Goal: Information Seeking & Learning: Check status

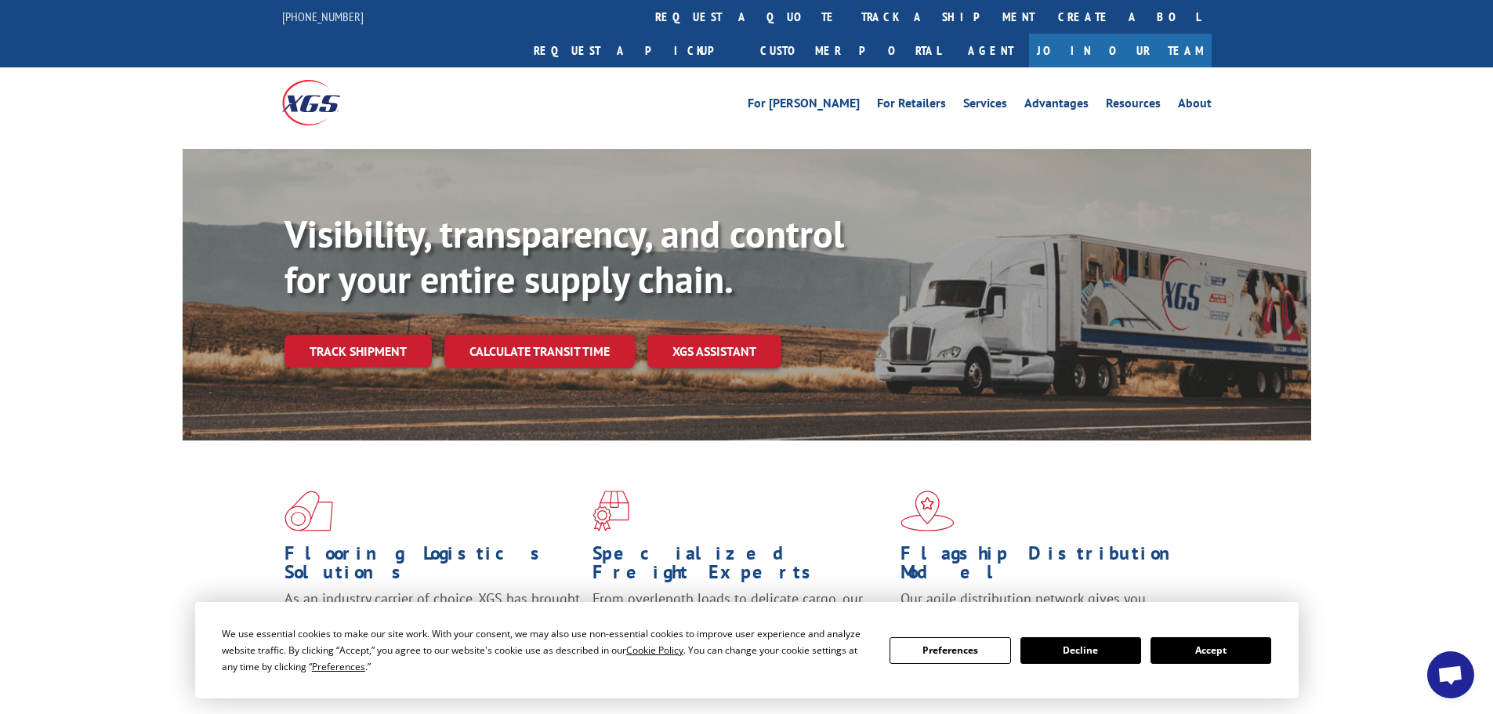
click at [367, 335] on link "Track shipment" at bounding box center [357, 351] width 147 height 33
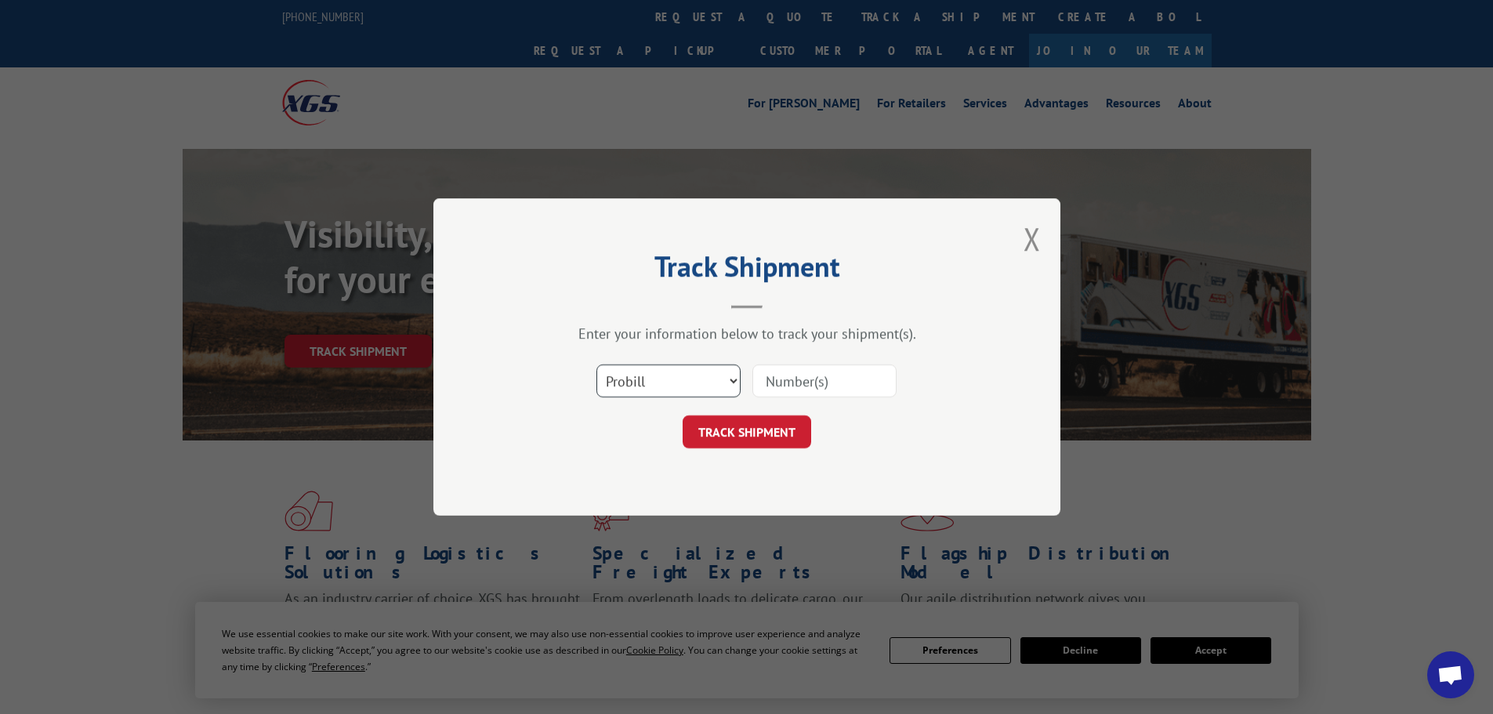
click at [731, 380] on select "Select category... Probill BOL PO" at bounding box center [668, 380] width 144 height 33
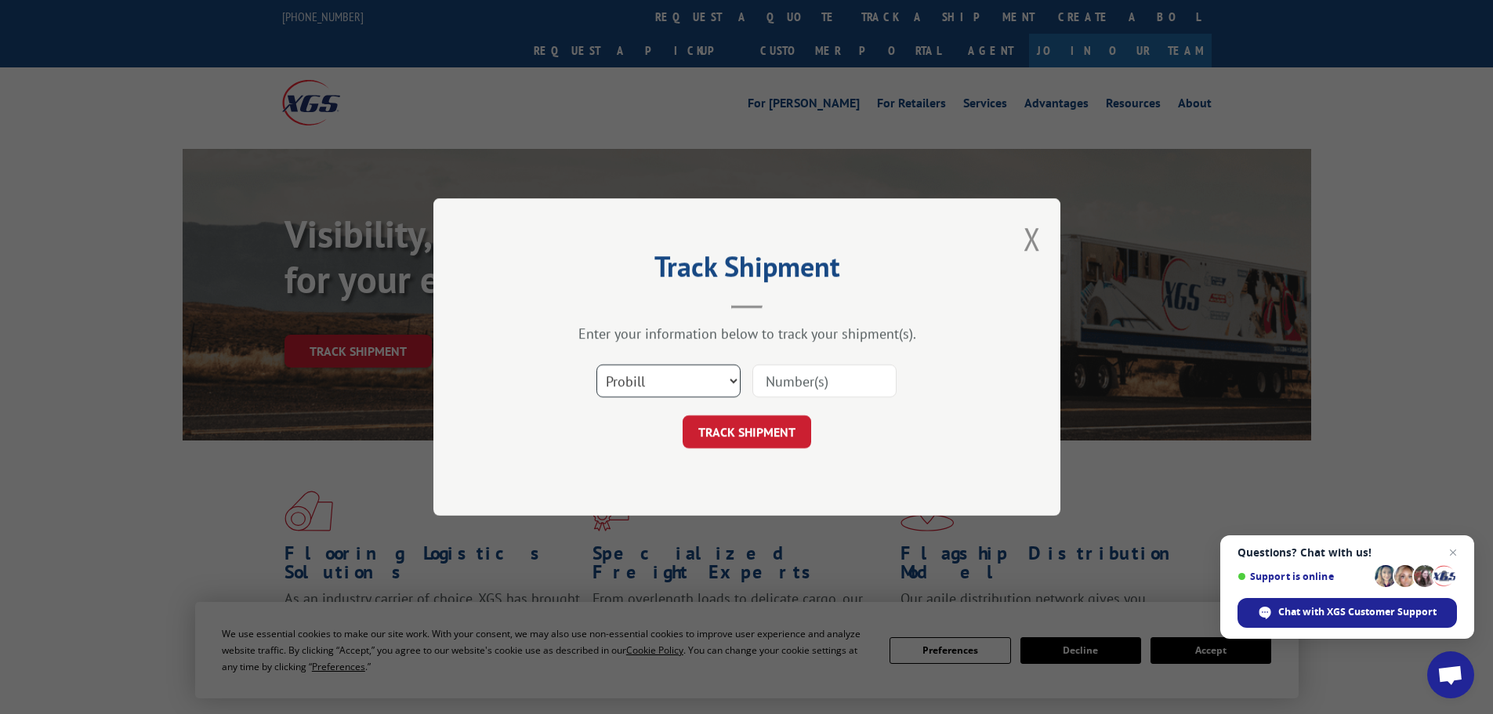
select select "bol"
click at [596, 364] on select "Select category... Probill BOL PO" at bounding box center [668, 380] width 144 height 33
click at [808, 373] on input at bounding box center [824, 380] width 144 height 33
paste input "7030947"
type input "7030947"
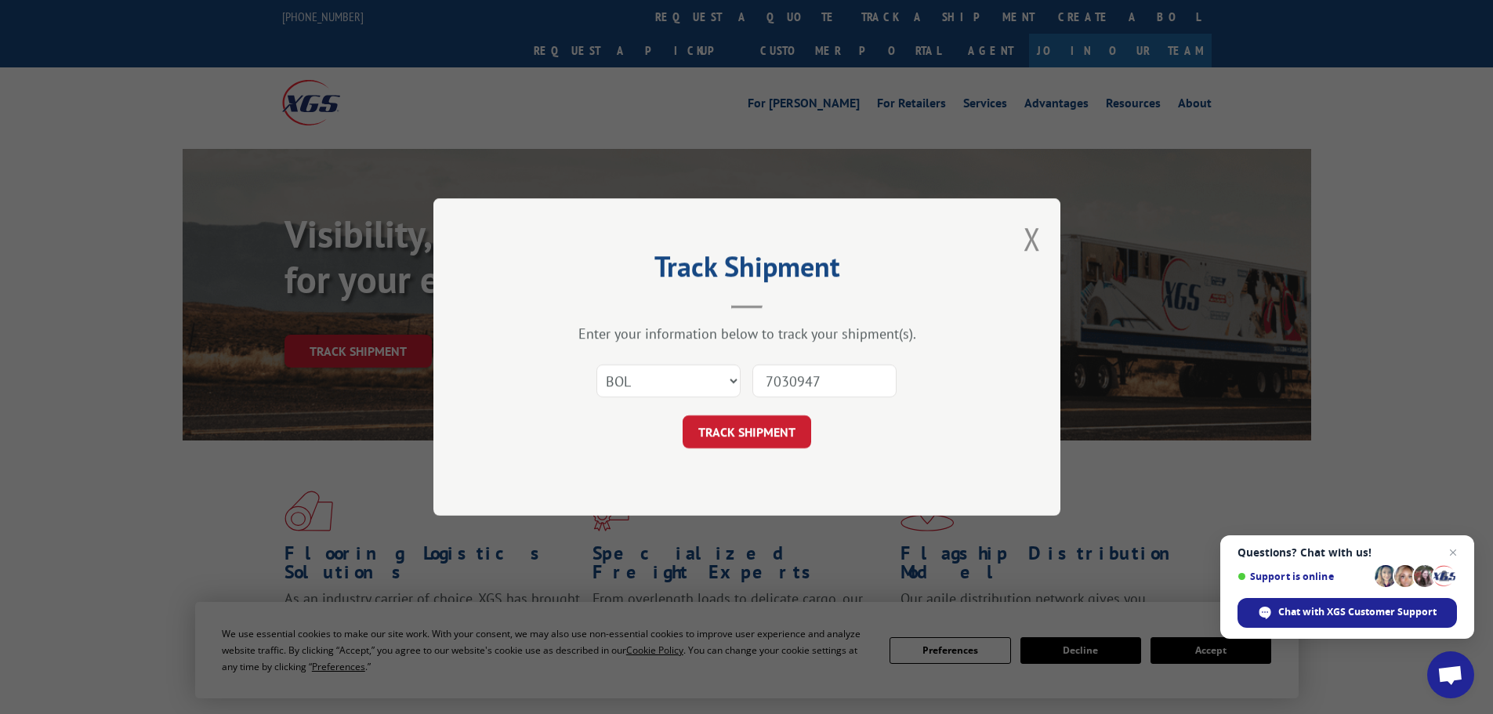
click at [772, 432] on button "TRACK SHIPMENT" at bounding box center [747, 431] width 129 height 33
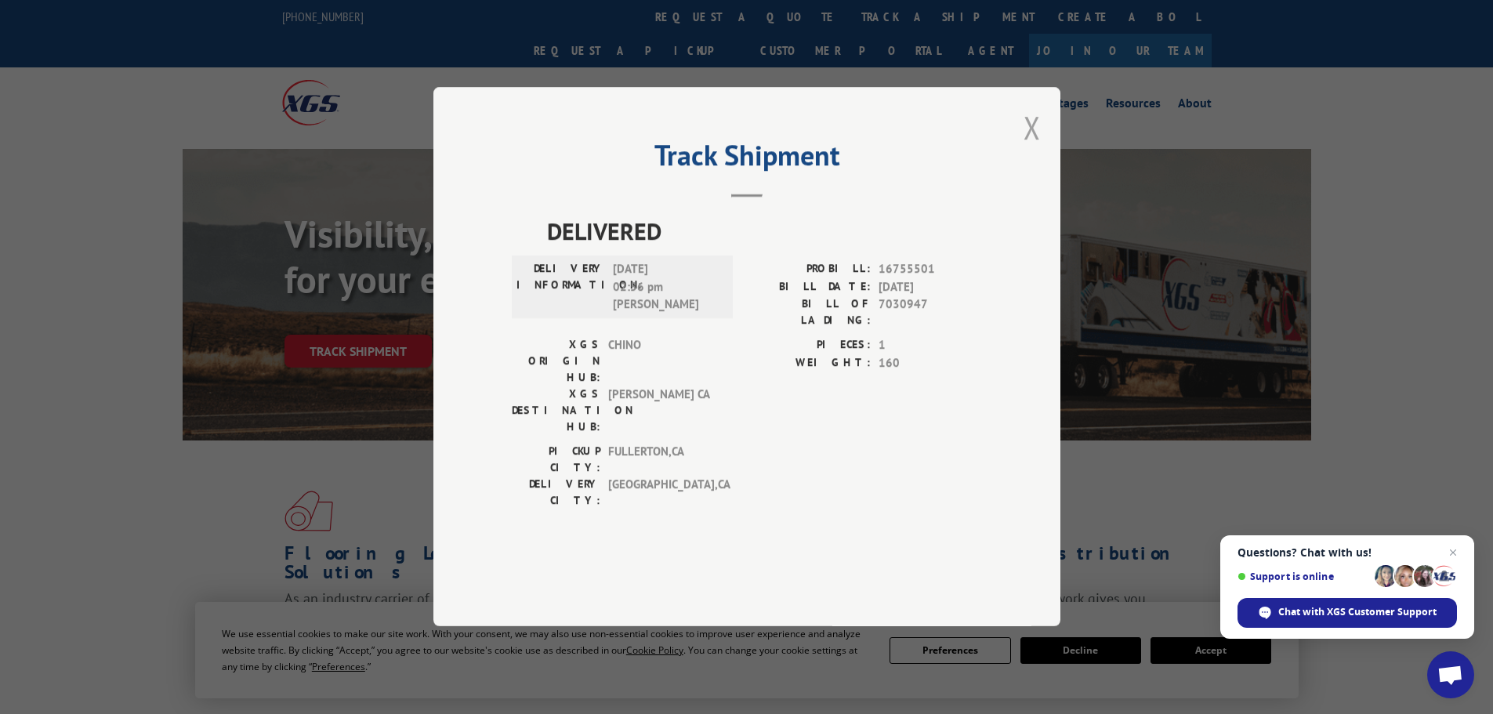
click at [1035, 148] on button "Close modal" at bounding box center [1031, 128] width 17 height 42
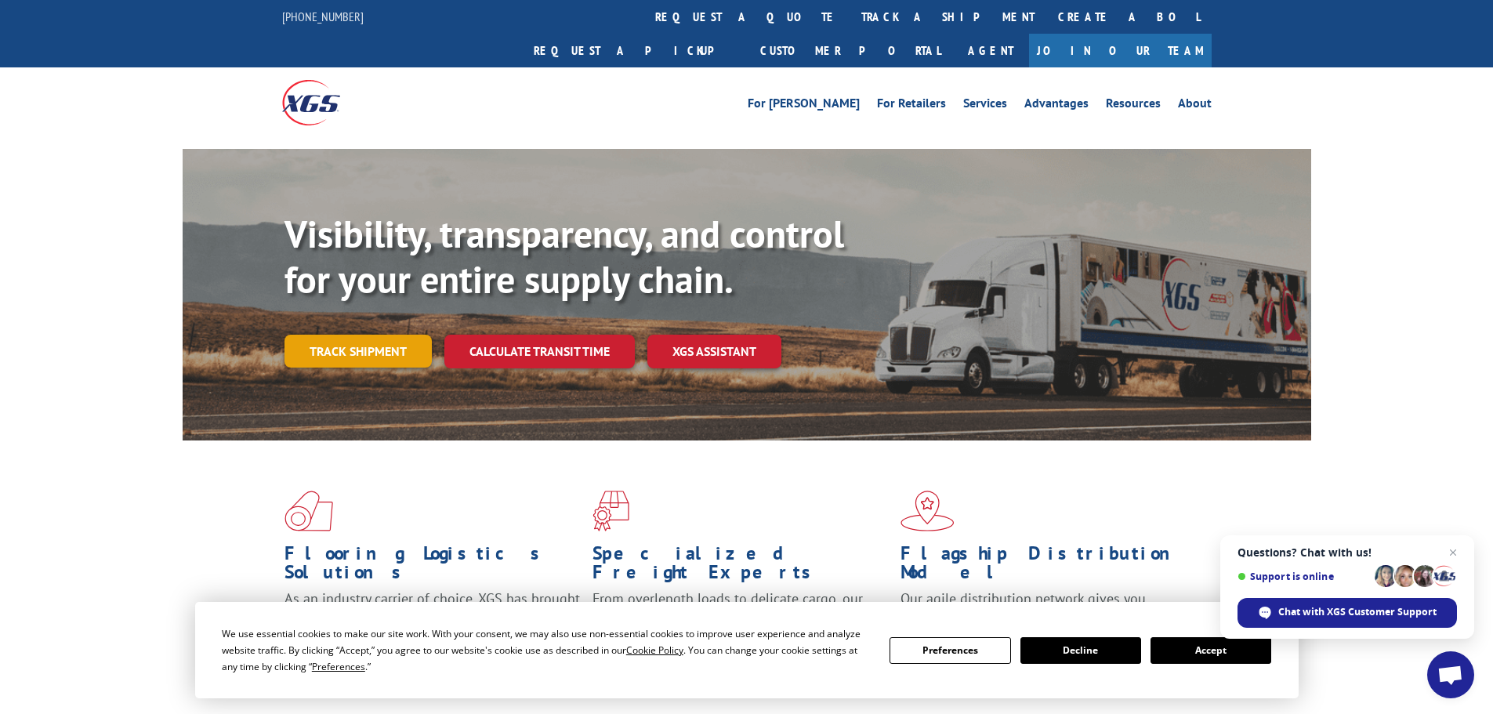
click at [364, 335] on link "Track shipment" at bounding box center [357, 351] width 147 height 33
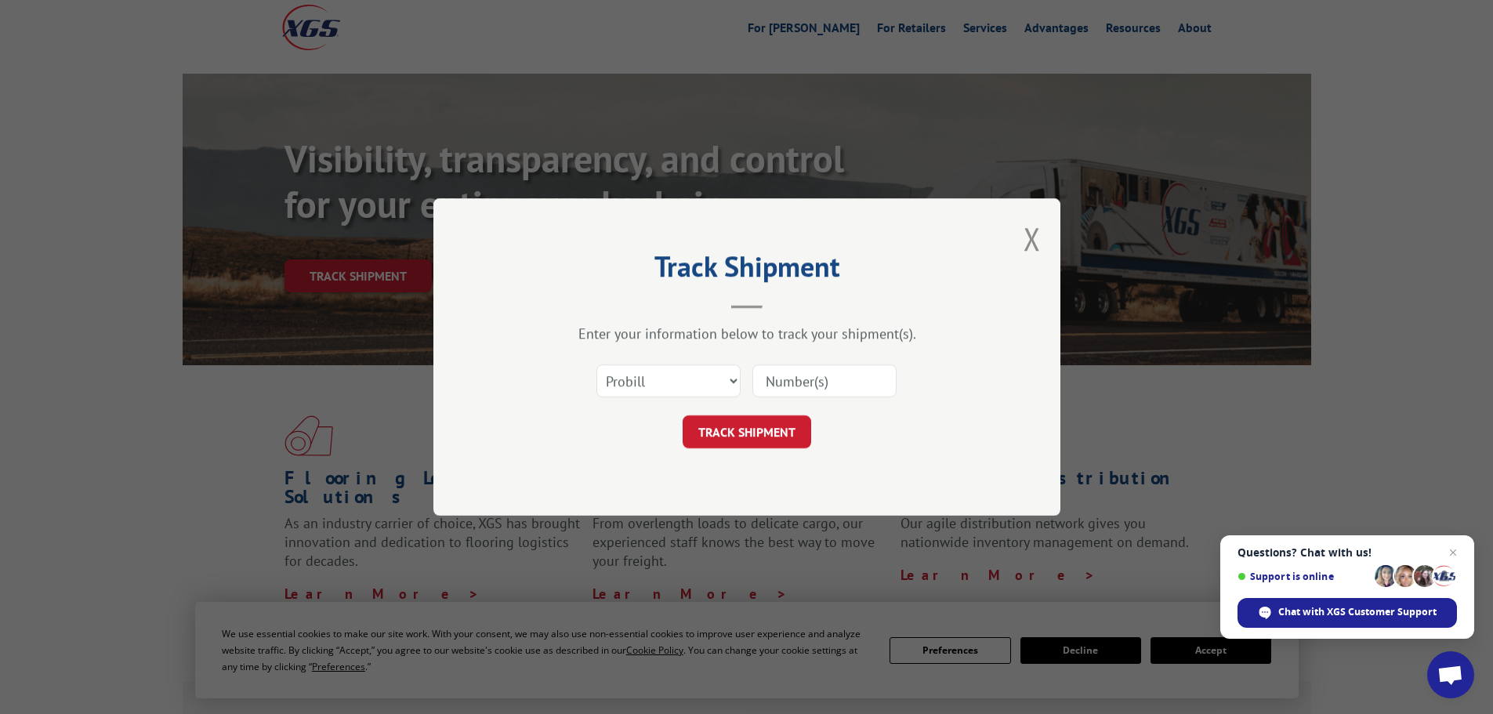
scroll to position [157, 0]
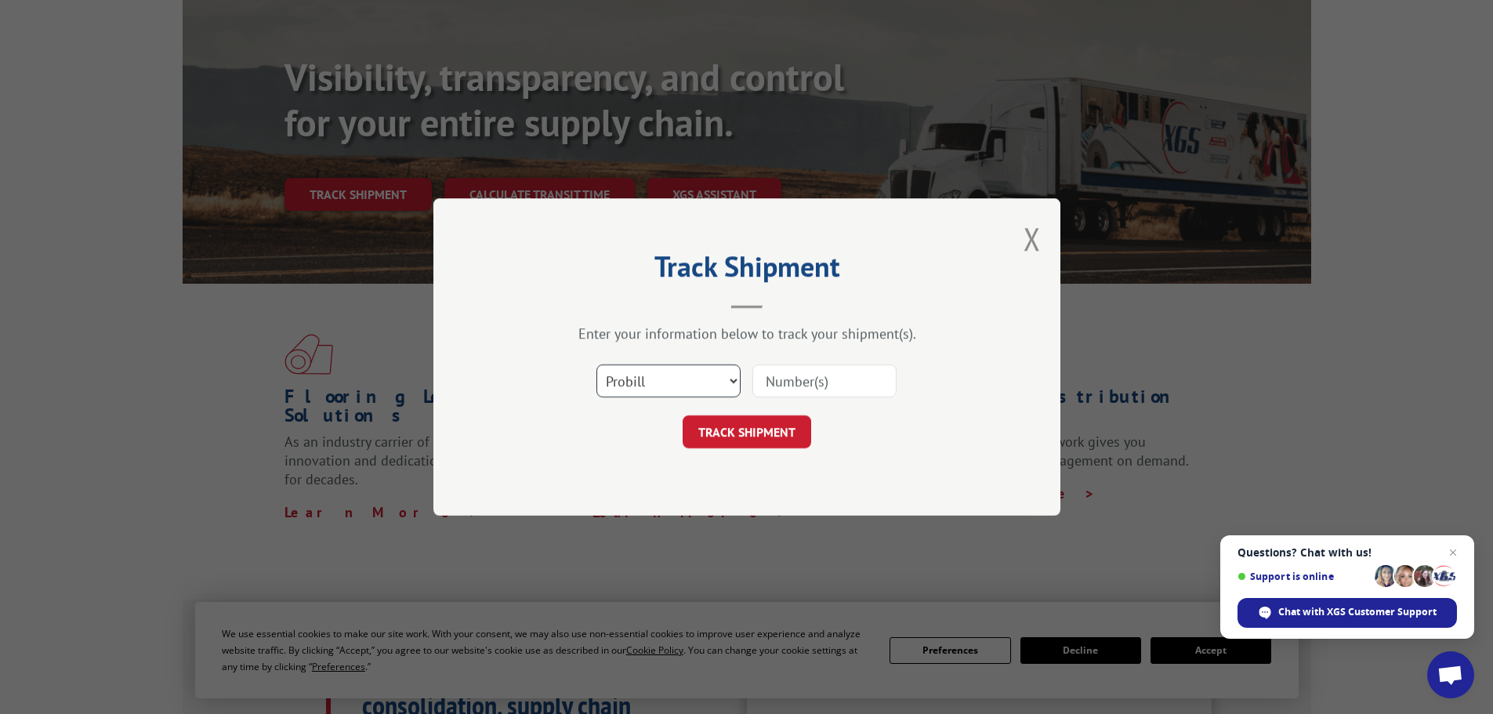
drag, startPoint x: 731, startPoint y: 379, endPoint x: 722, endPoint y: 378, distance: 8.7
click at [731, 378] on select "Select category... Probill BOL PO" at bounding box center [668, 380] width 144 height 33
select select "bol"
click at [596, 364] on select "Select category... Probill BOL PO" at bounding box center [668, 380] width 144 height 33
click at [857, 385] on input at bounding box center [824, 380] width 144 height 33
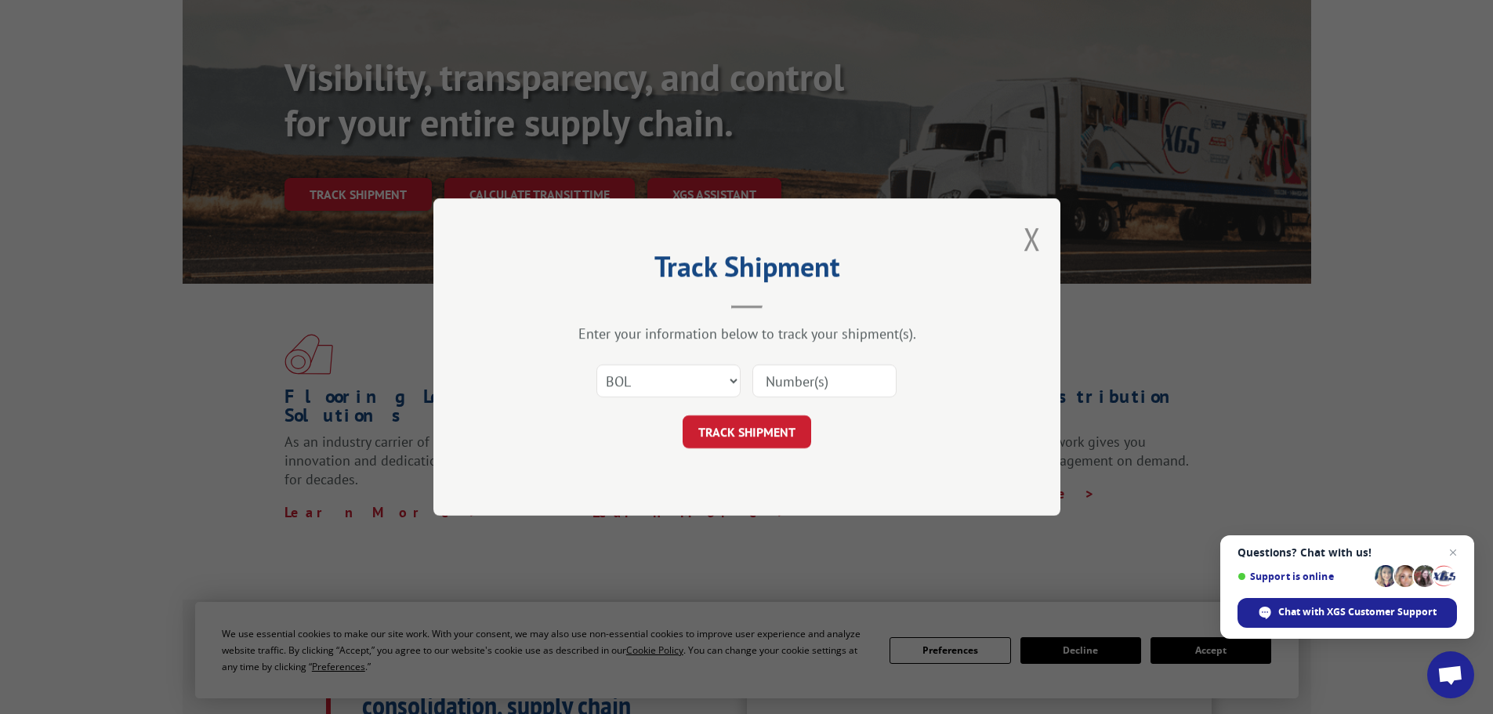
paste input "7037852"
type input "7037852"
click at [773, 430] on button "TRACK SHIPMENT" at bounding box center [747, 431] width 129 height 33
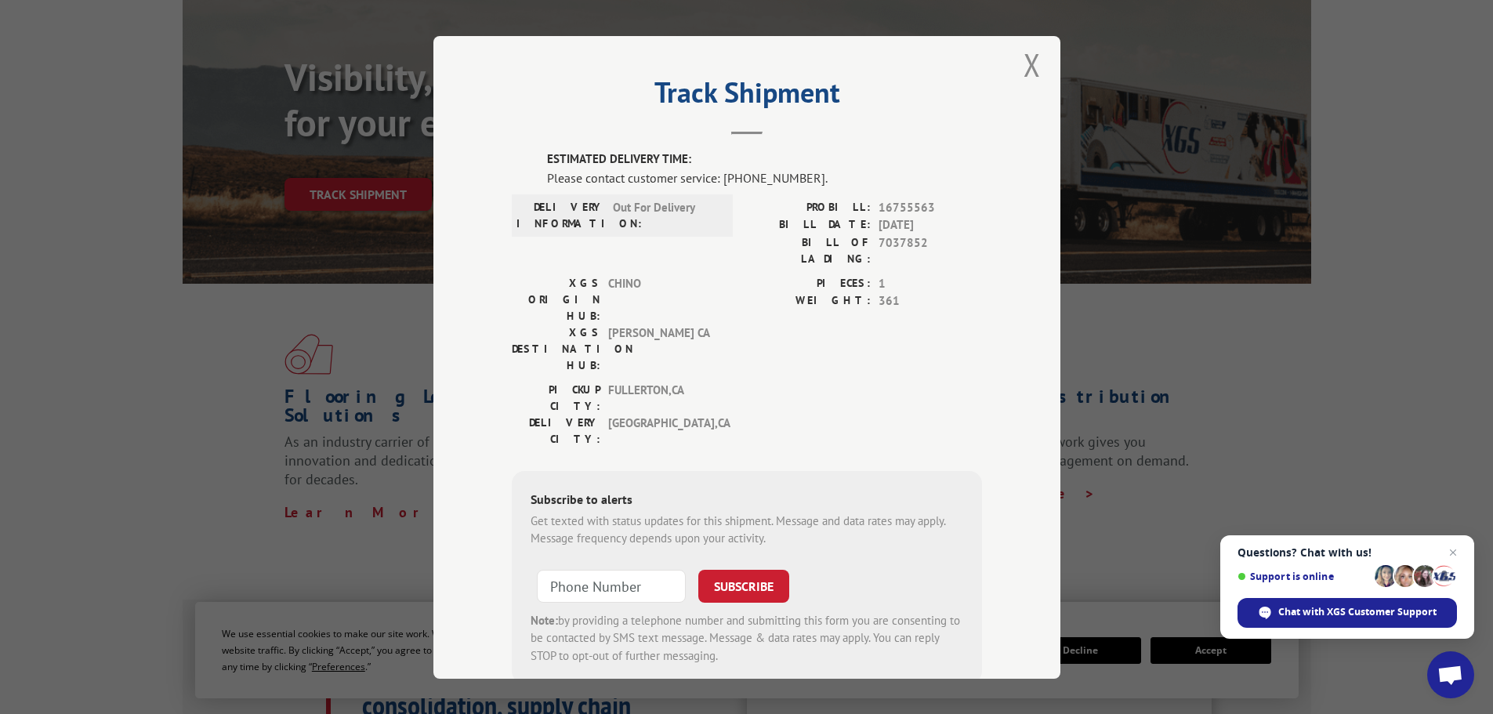
scroll to position [0, 0]
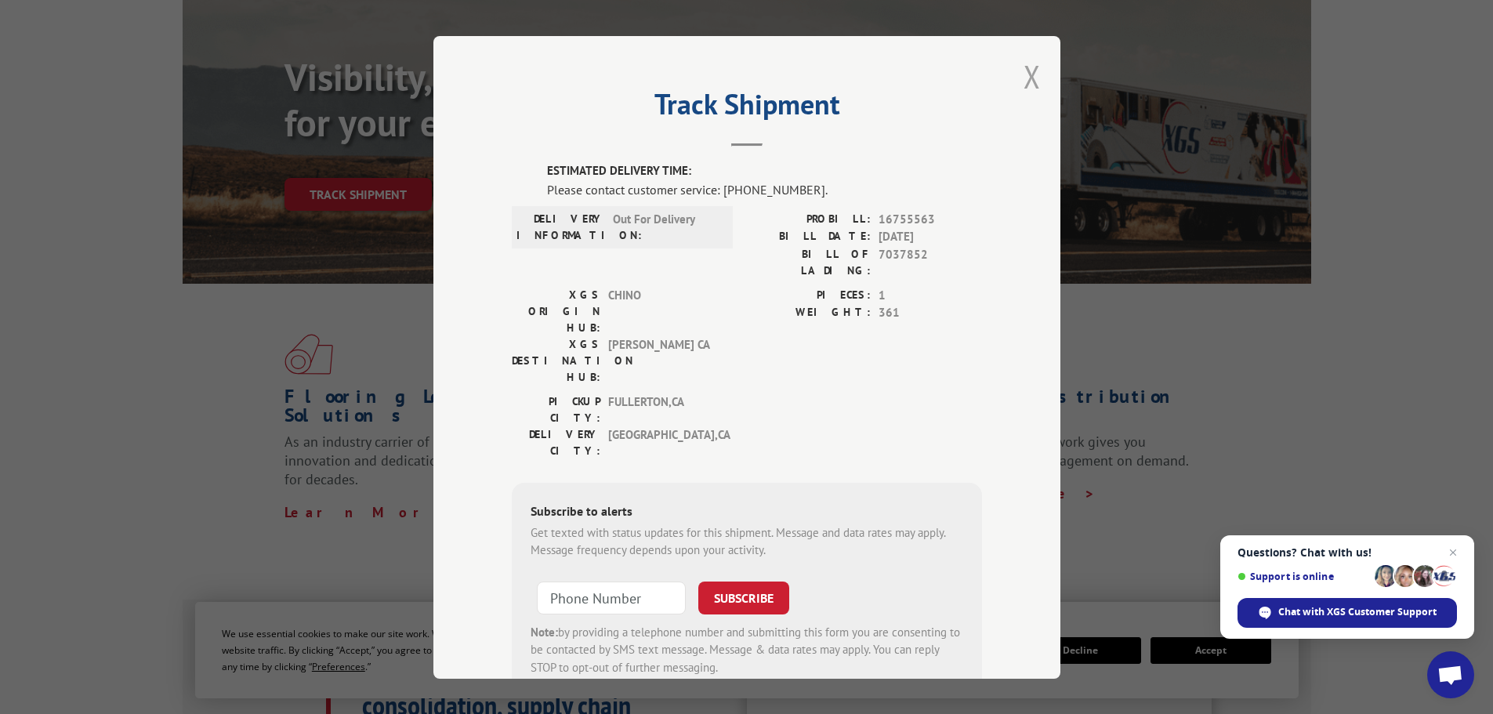
click at [1027, 73] on button "Close modal" at bounding box center [1031, 77] width 17 height 42
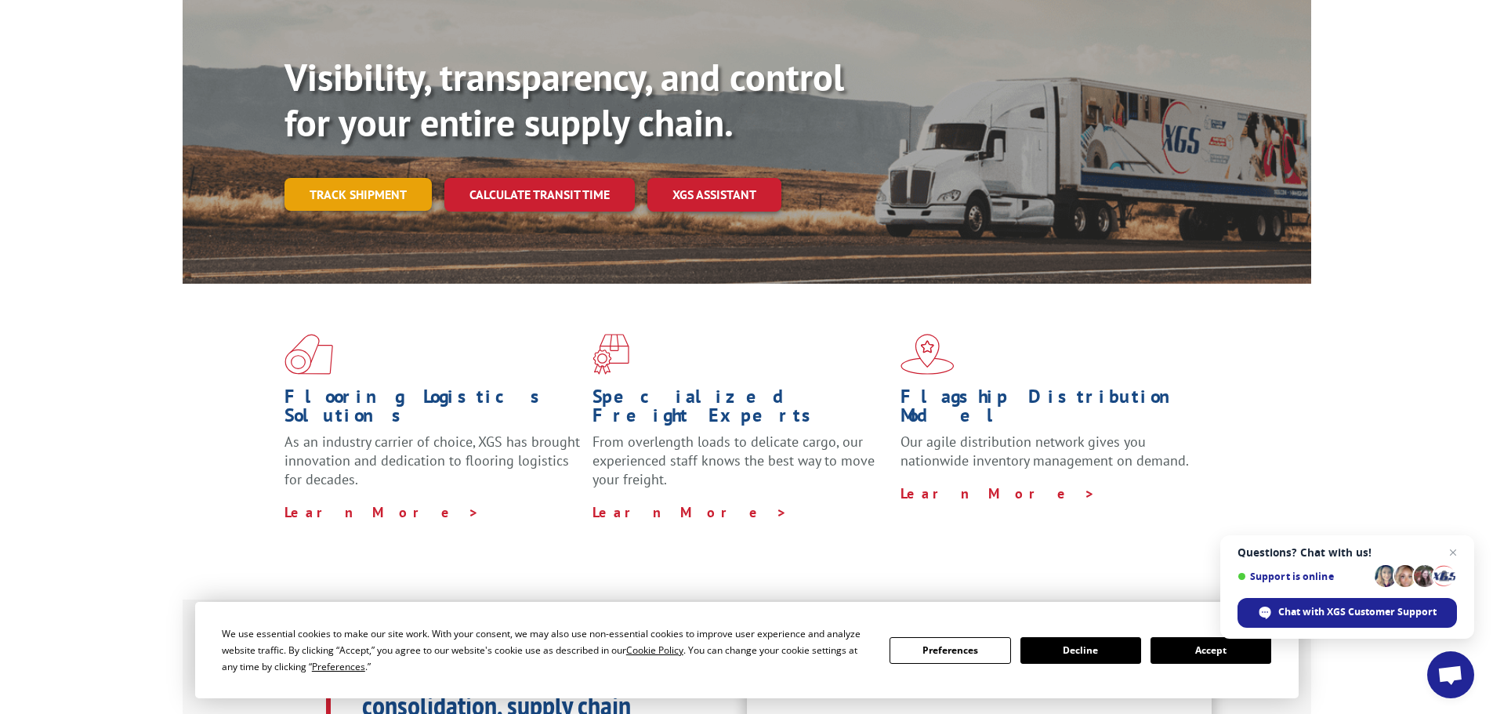
drag, startPoint x: 369, startPoint y: 157, endPoint x: 378, endPoint y: 171, distance: 16.5
click at [369, 178] on link "Track shipment" at bounding box center [357, 194] width 147 height 33
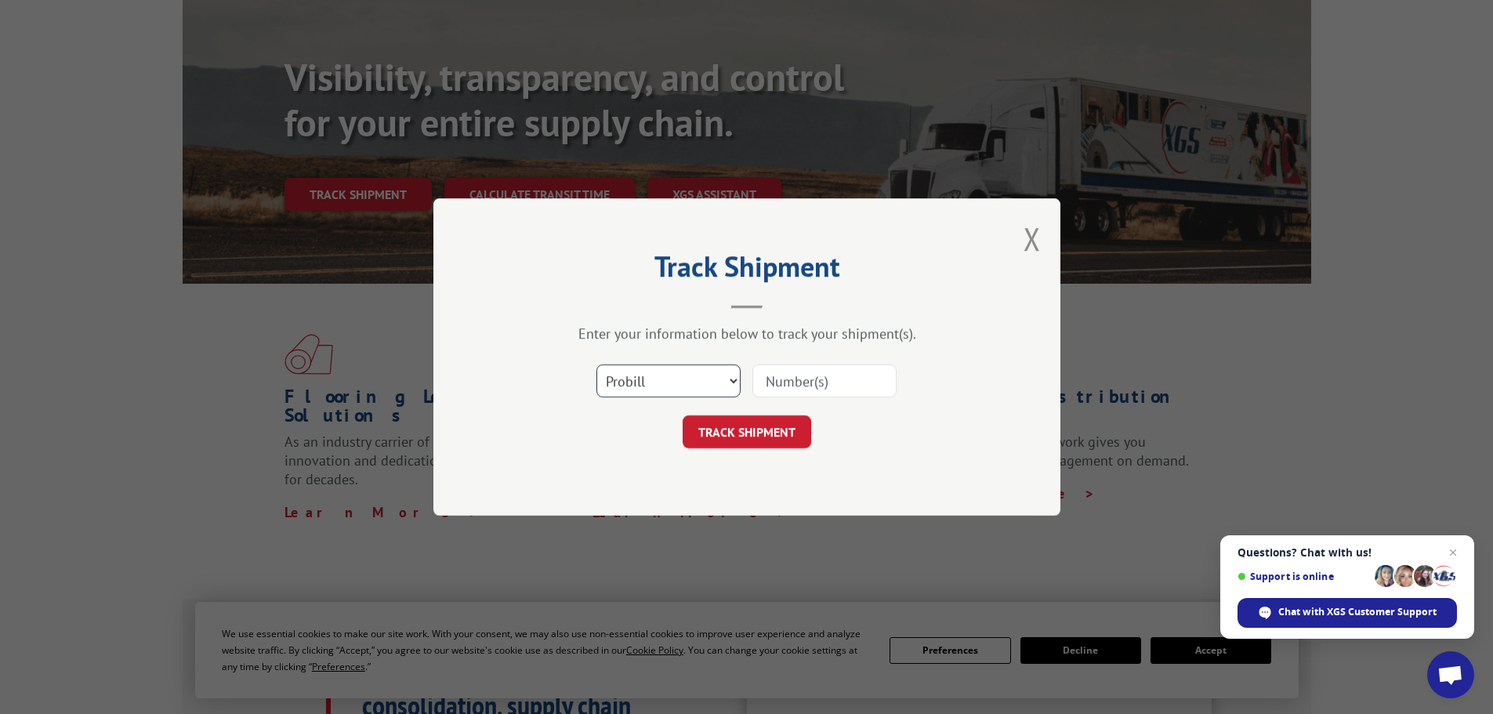
click at [730, 381] on select "Select category... Probill BOL PO" at bounding box center [668, 380] width 144 height 33
select select "bol"
click at [596, 364] on select "Select category... Probill BOL PO" at bounding box center [668, 380] width 144 height 33
click at [823, 378] on input at bounding box center [824, 380] width 144 height 33
paste input "7040192"
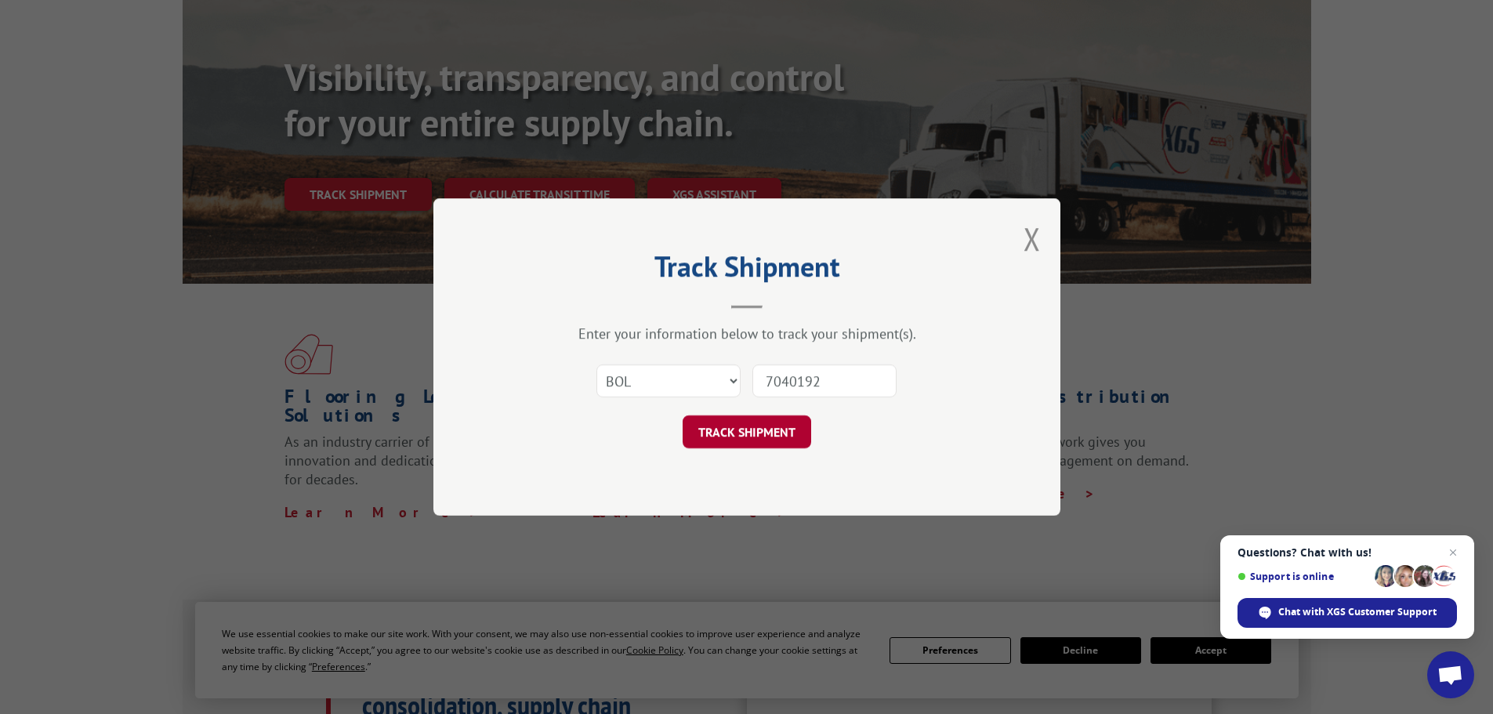
type input "7040192"
click at [778, 433] on button "TRACK SHIPMENT" at bounding box center [747, 431] width 129 height 33
